Goal: Information Seeking & Learning: Find specific page/section

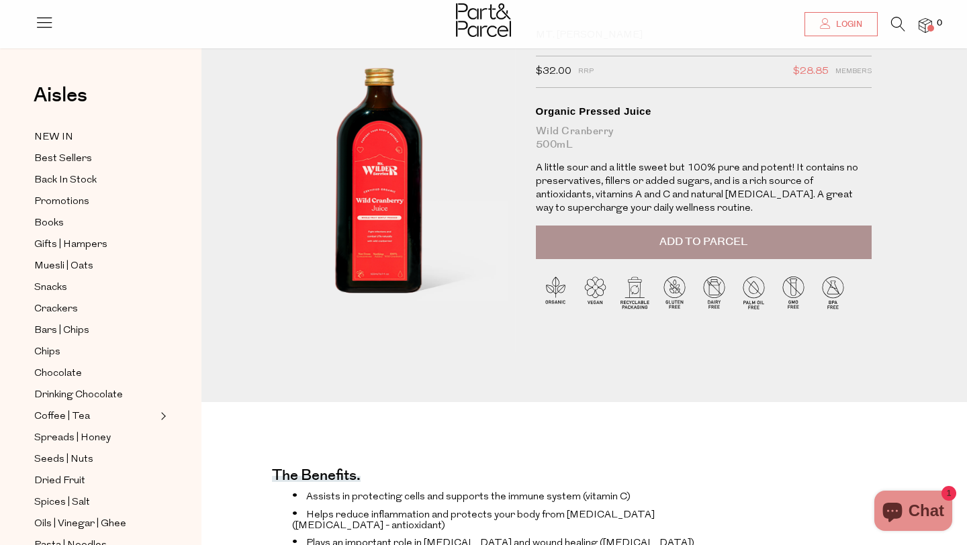
scroll to position [100, 0]
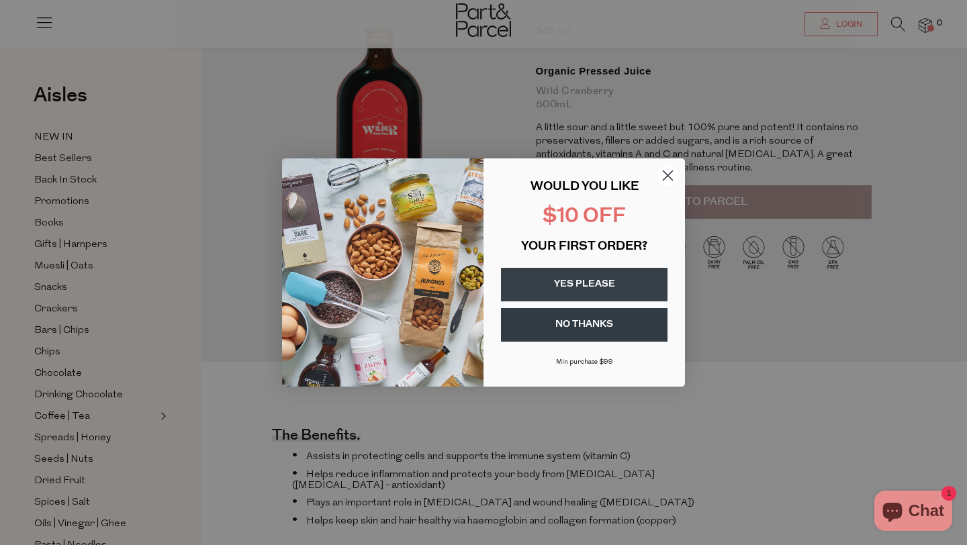
click at [667, 172] on circle "Close dialog" at bounding box center [668, 176] width 22 height 22
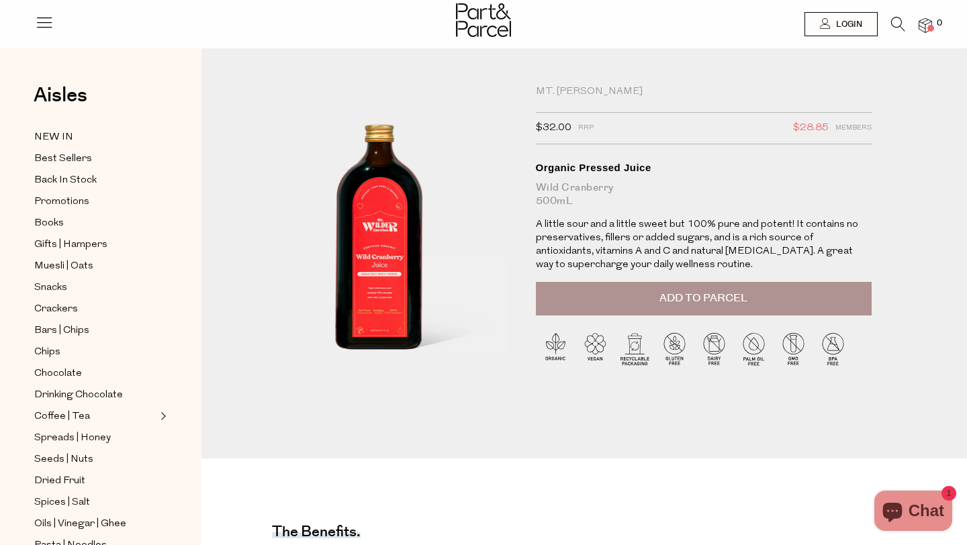
scroll to position [0, 0]
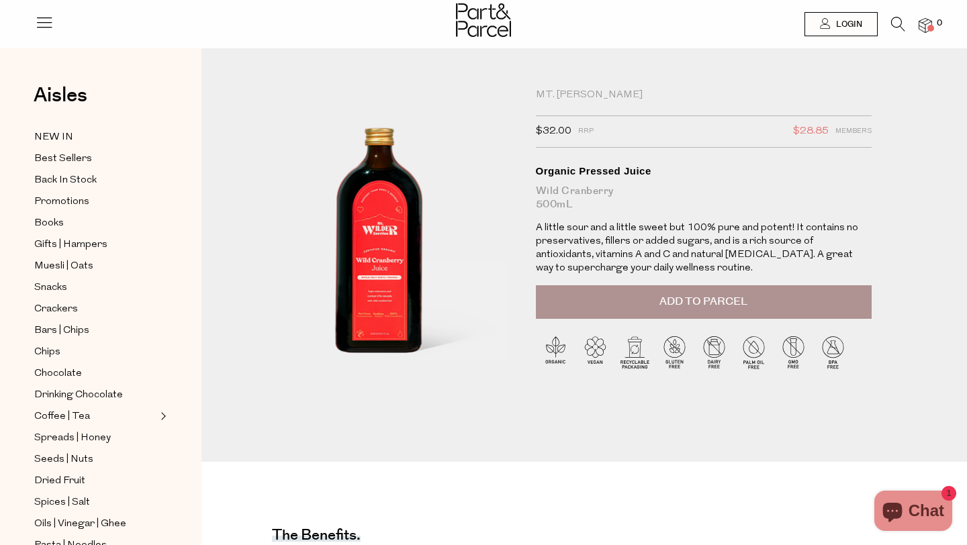
click at [901, 21] on icon at bounding box center [898, 24] width 14 height 15
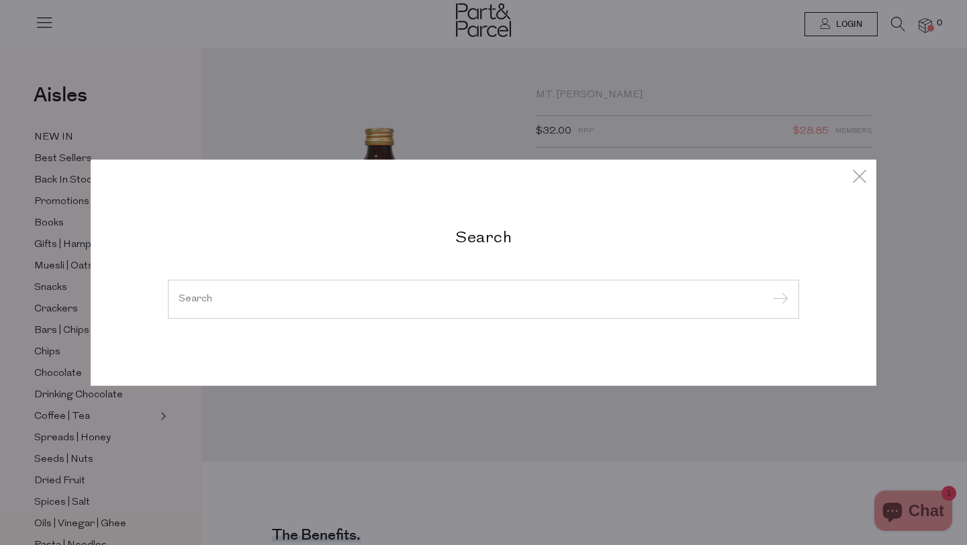
click at [768, 290] on input "submit" at bounding box center [778, 300] width 20 height 20
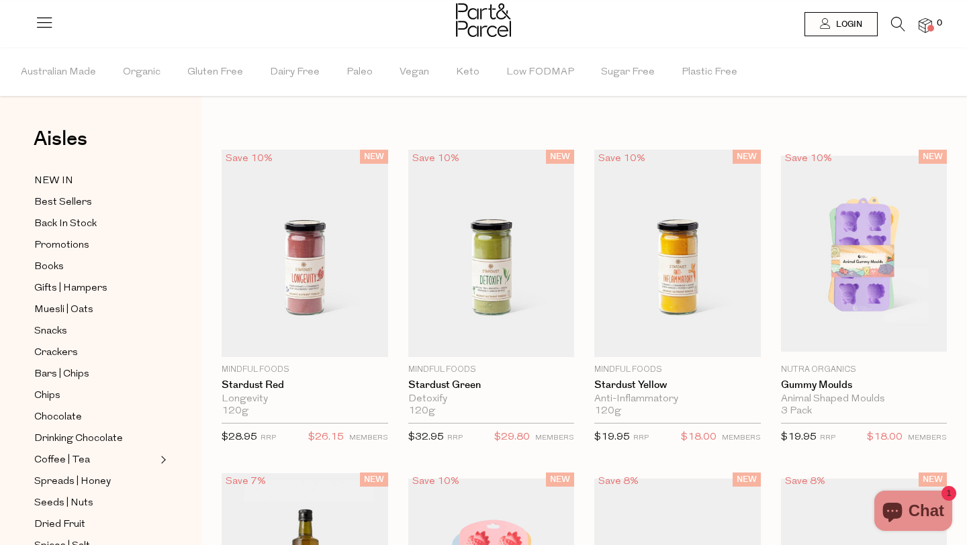
click at [895, 22] on icon at bounding box center [898, 24] width 14 height 15
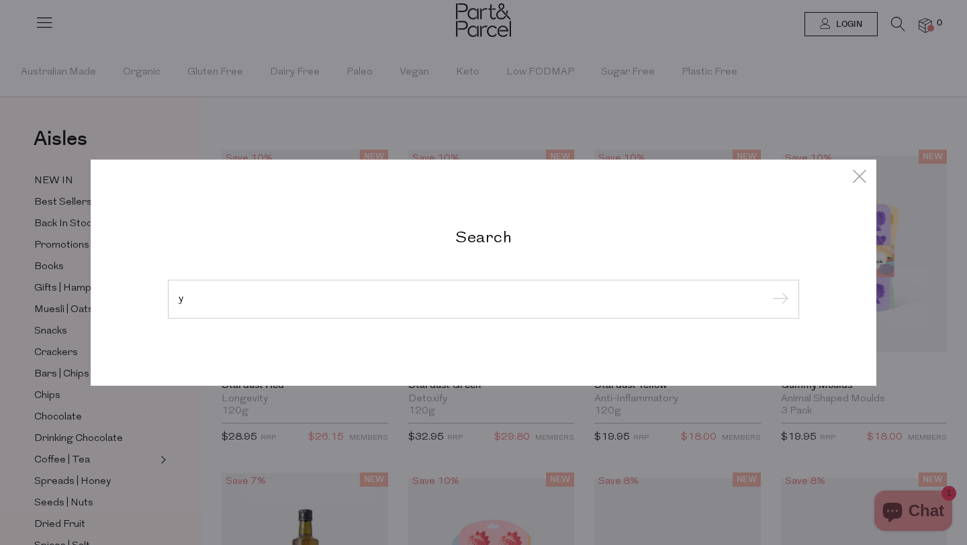
type input "y"
click at [768, 290] on input "submit" at bounding box center [778, 300] width 20 height 20
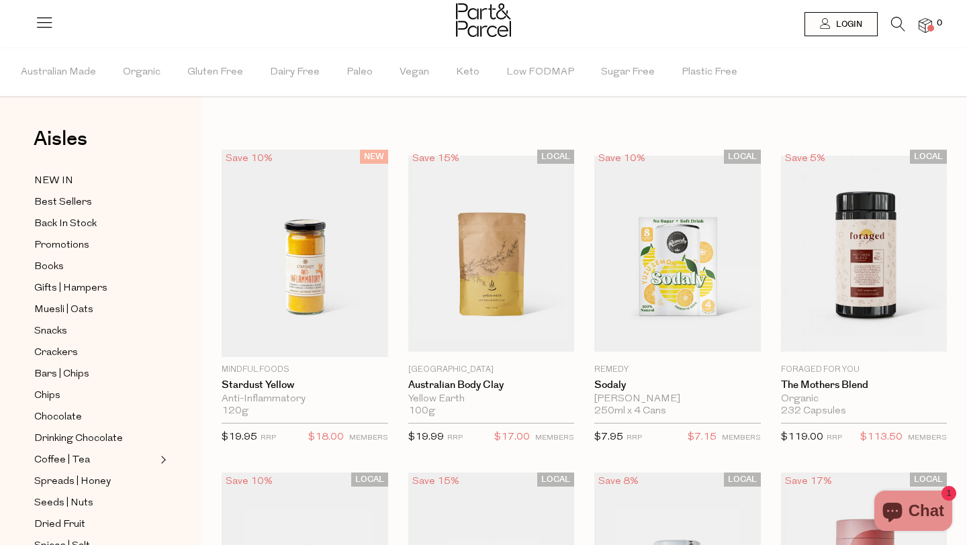
click at [892, 21] on icon at bounding box center [898, 24] width 14 height 15
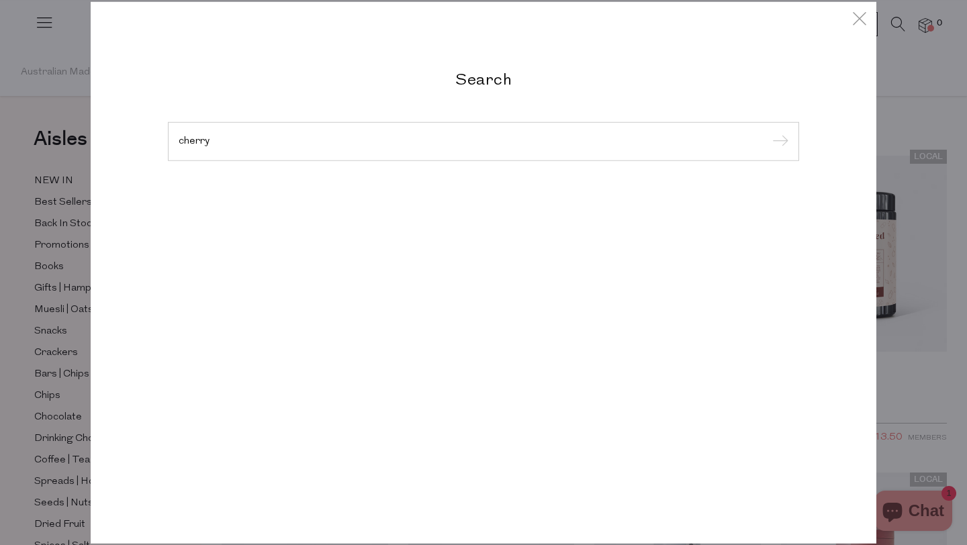
type input "cherry"
click at [768, 132] on input "submit" at bounding box center [778, 142] width 20 height 20
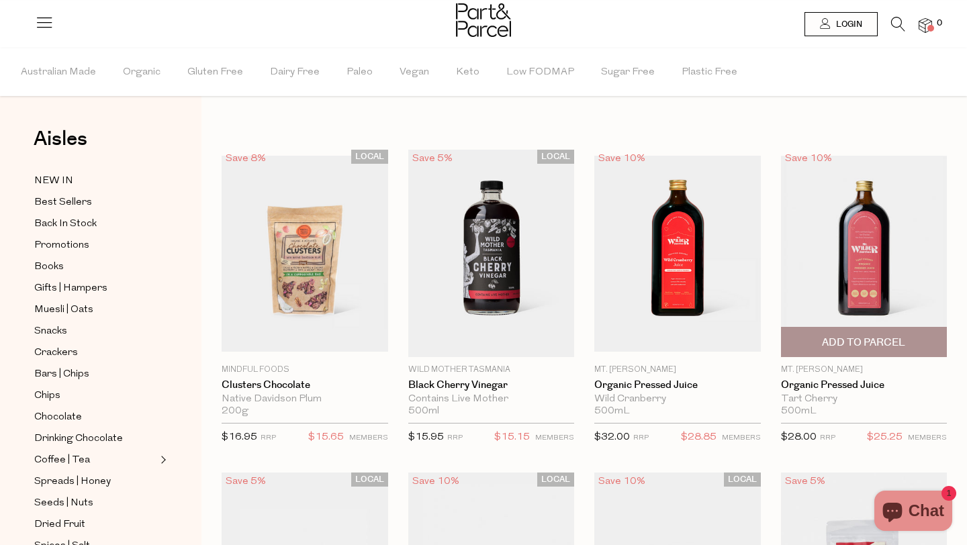
click at [884, 261] on img at bounding box center [864, 254] width 167 height 196
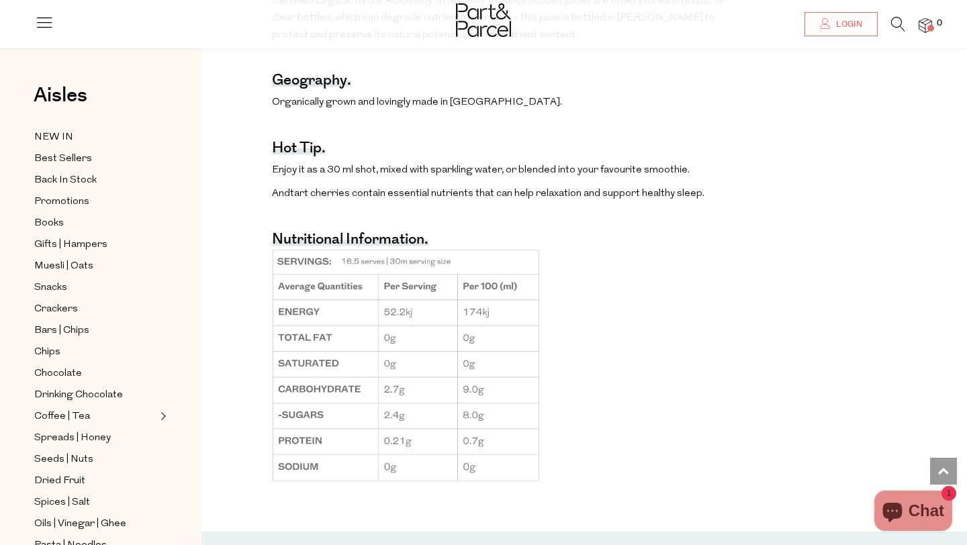
scroll to position [866, 0]
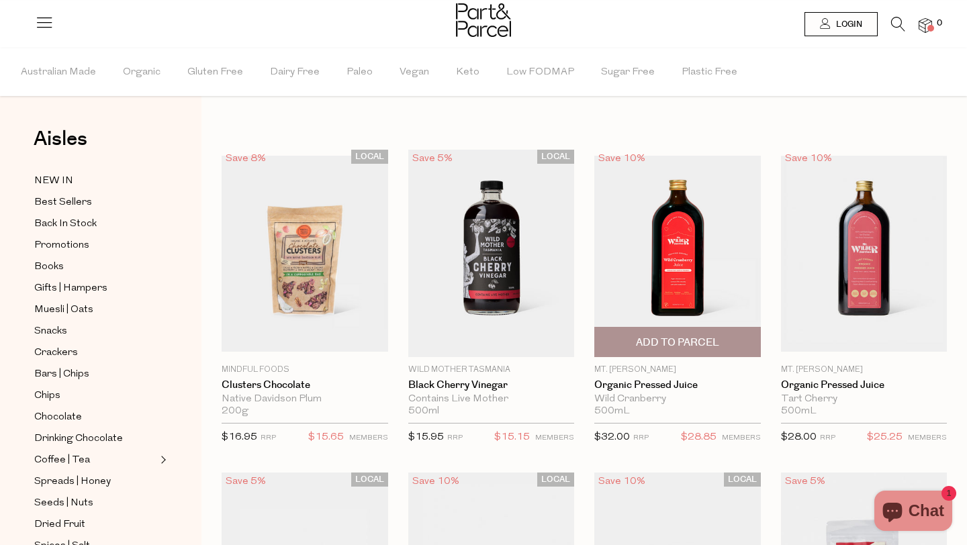
click at [670, 219] on img at bounding box center [677, 254] width 167 height 196
